Goal: Information Seeking & Learning: Learn about a topic

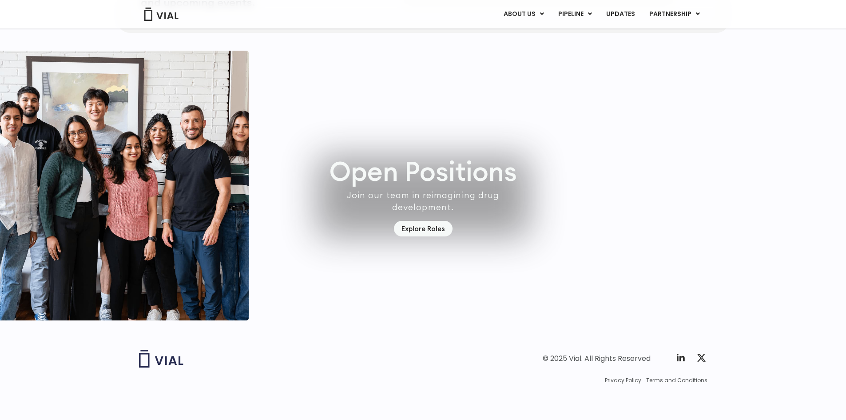
scroll to position [2593, 0]
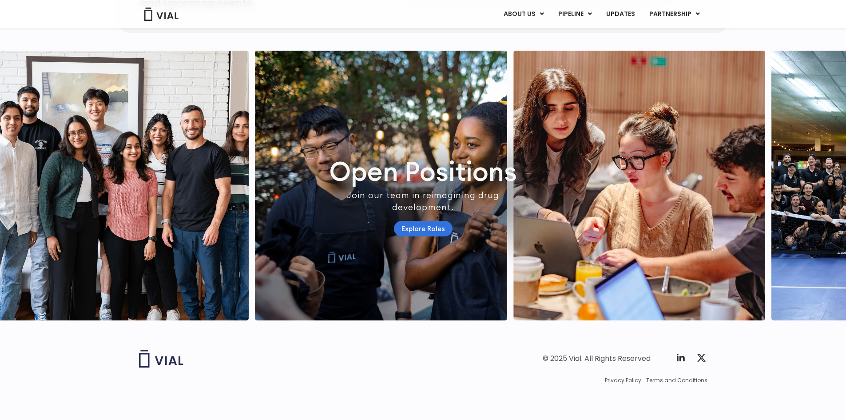
click at [415, 221] on link "Explore Roles" at bounding box center [423, 229] width 59 height 16
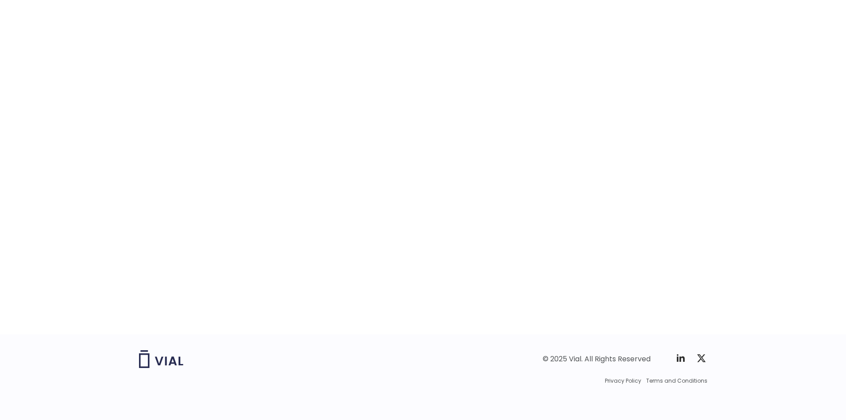
scroll to position [1321, 0]
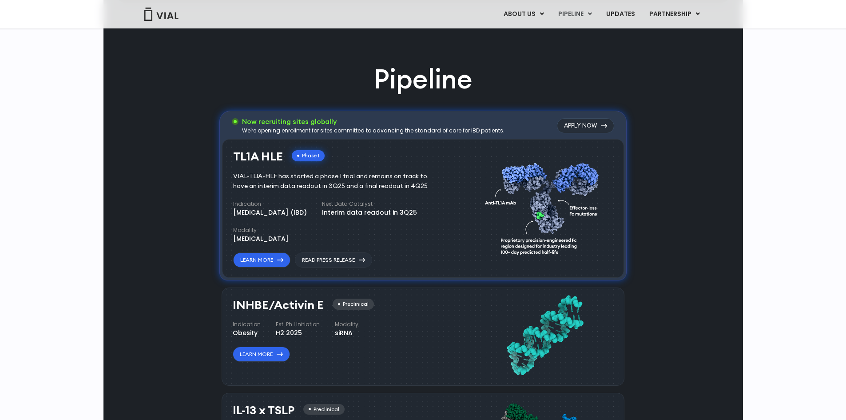
scroll to position [622, 0]
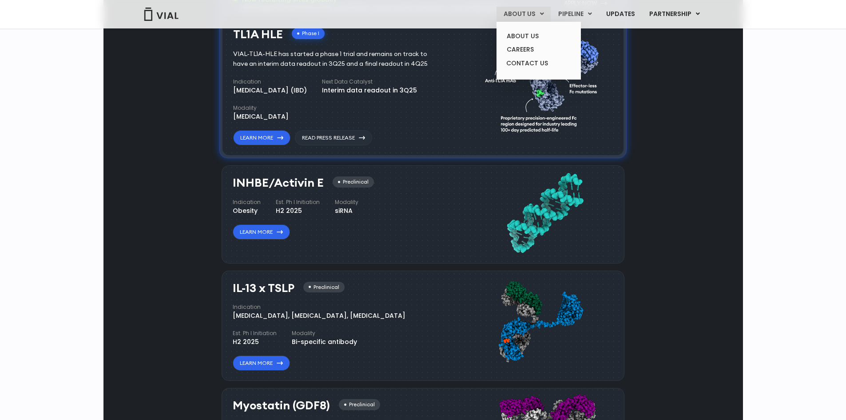
click at [516, 16] on link "ABOUT US" at bounding box center [523, 14] width 54 height 15
click at [512, 35] on link "ABOUT US" at bounding box center [539, 36] width 78 height 14
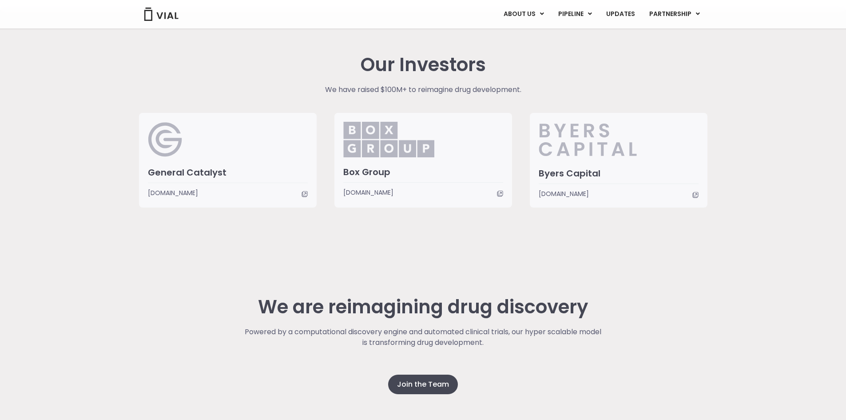
scroll to position [2259, 0]
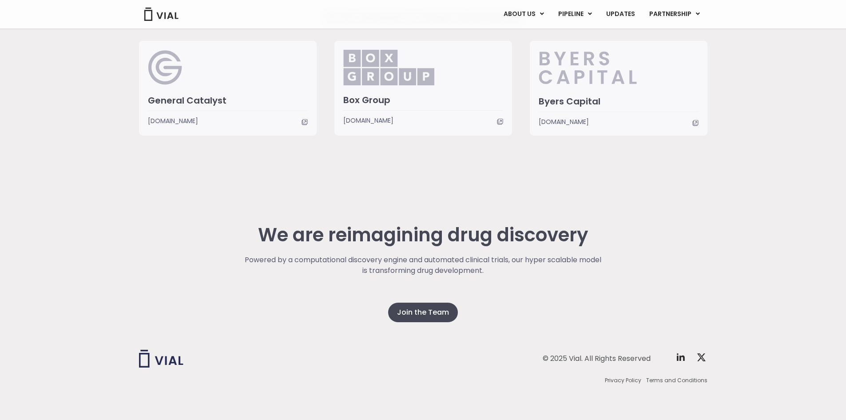
drag, startPoint x: 568, startPoint y: 105, endPoint x: 508, endPoint y: 170, distance: 87.7
click at [507, 171] on div "Our Investors We have raised $100M+ to reimagine drug development. General Cata…" at bounding box center [423, 59] width 582 height 242
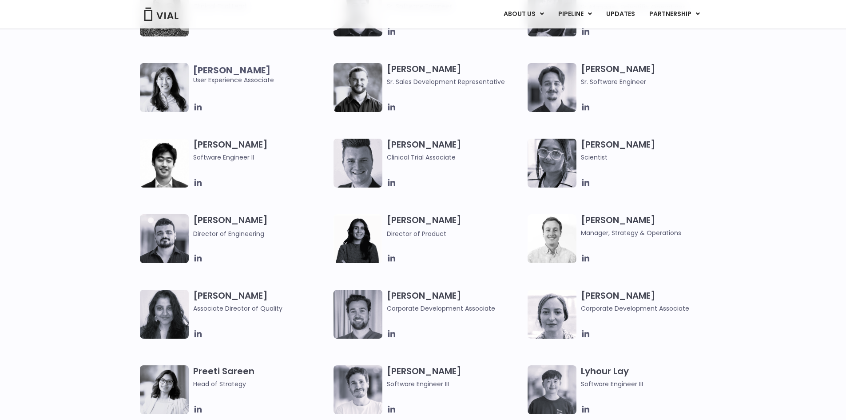
scroll to position [0, 0]
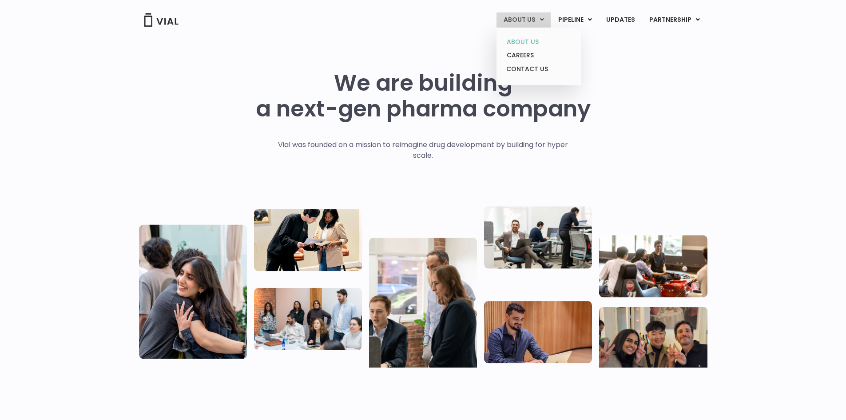
click at [526, 35] on link "ABOUT US" at bounding box center [539, 42] width 78 height 14
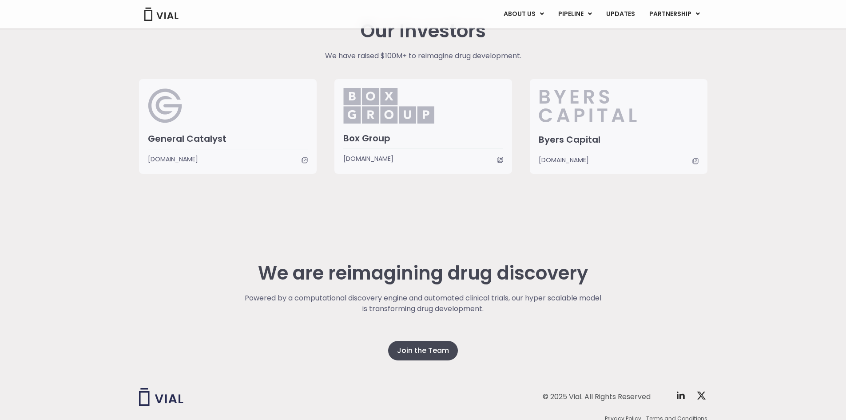
scroll to position [2170, 0]
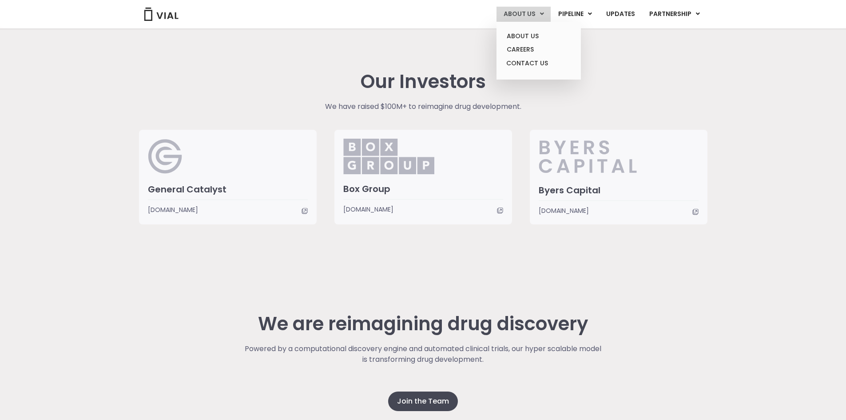
click at [550, 13] on link "ABOUT US" at bounding box center [523, 14] width 54 height 15
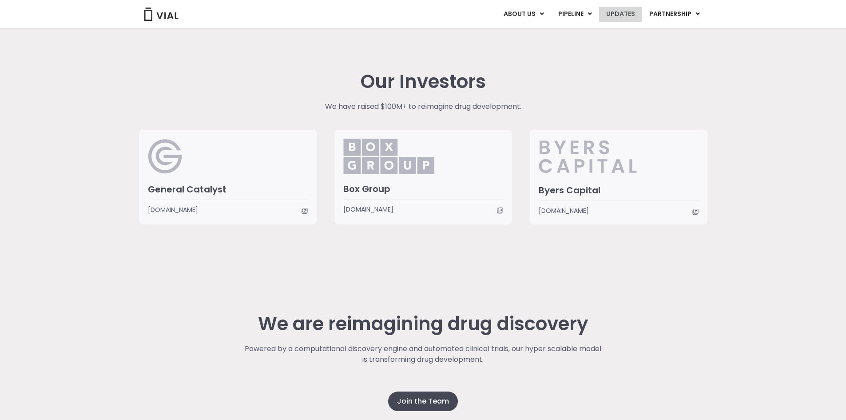
click at [614, 12] on link "UPDATES" at bounding box center [620, 14] width 43 height 15
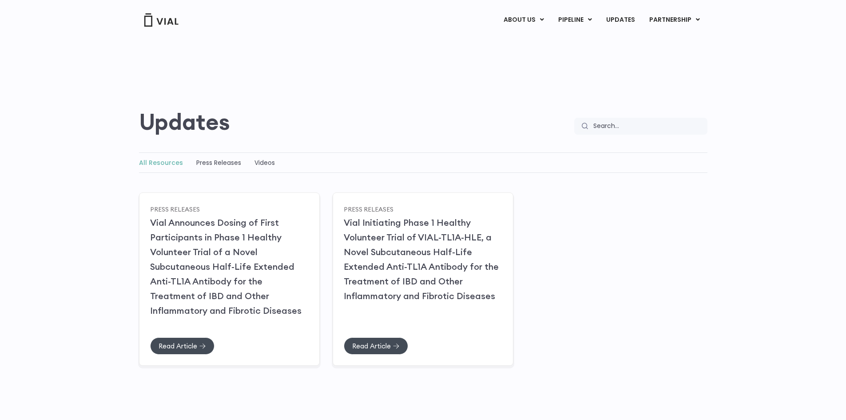
click at [154, 20] on img at bounding box center [161, 19] width 36 height 13
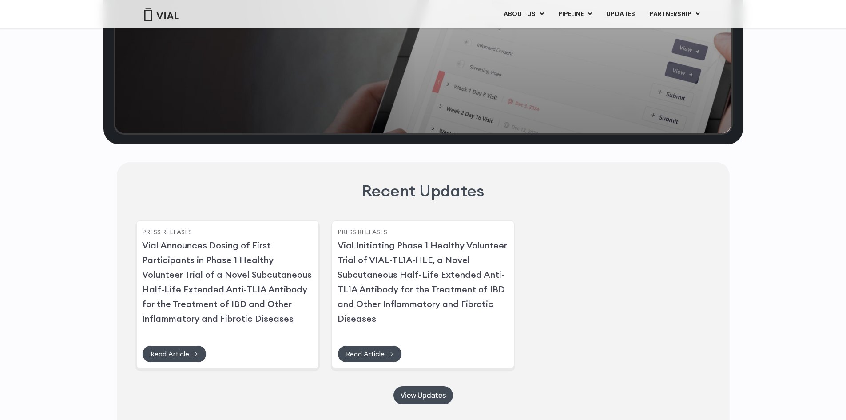
scroll to position [1927, 0]
